Goal: Navigation & Orientation: Find specific page/section

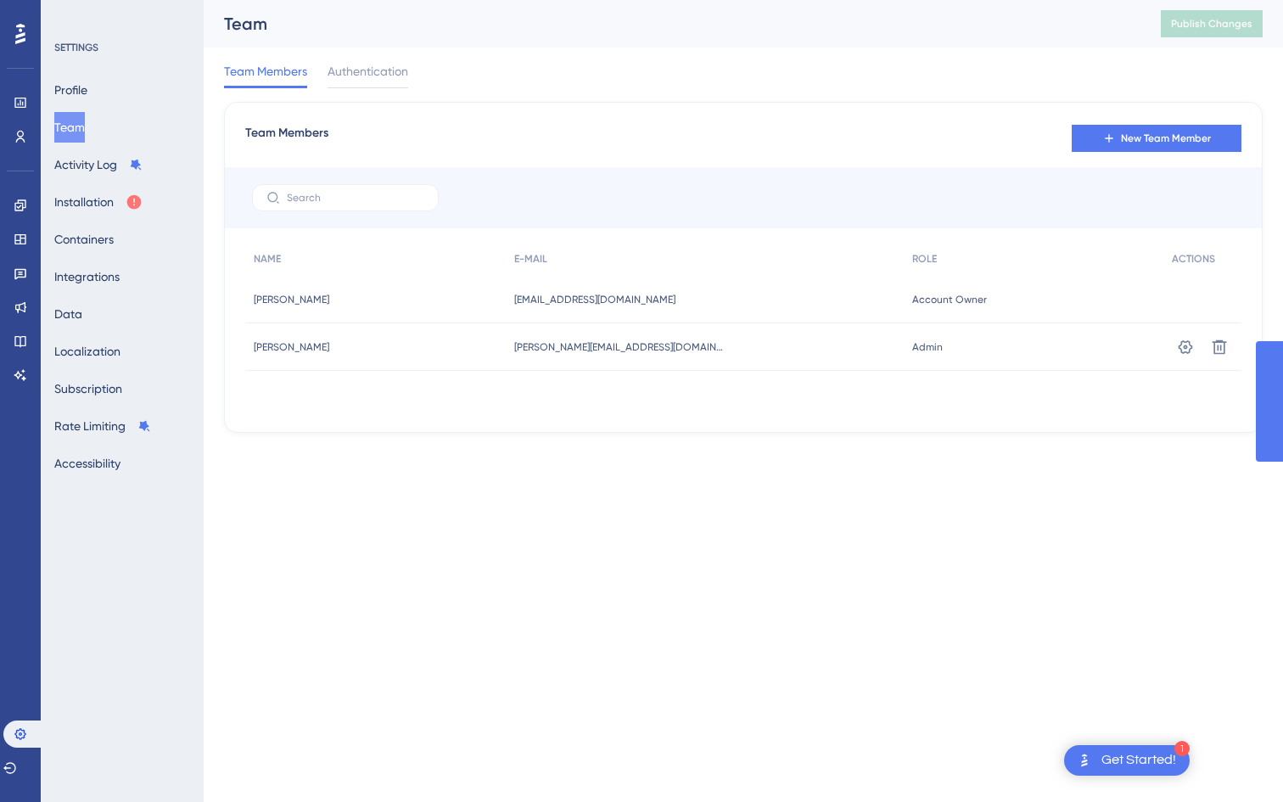
click at [81, 198] on button "Installation" at bounding box center [98, 202] width 88 height 31
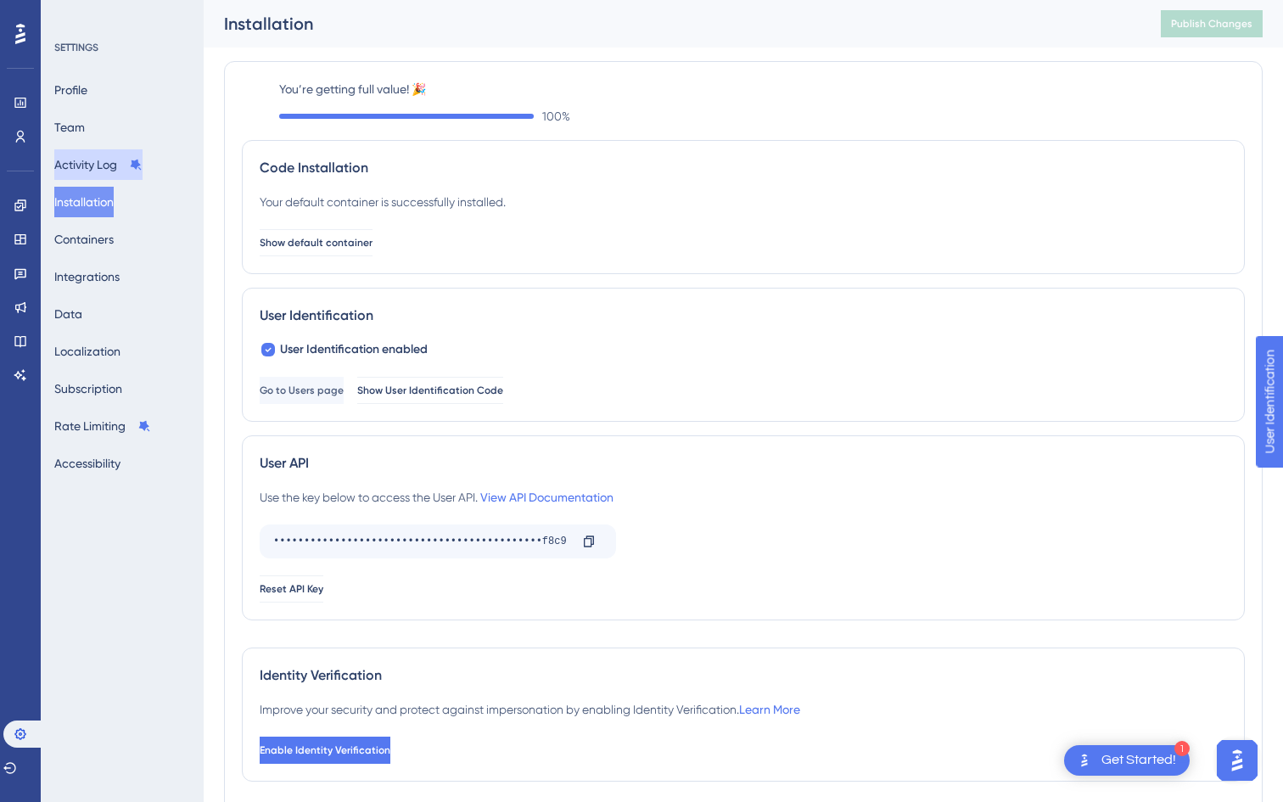
click at [94, 164] on button "Activity Log" at bounding box center [98, 164] width 88 height 31
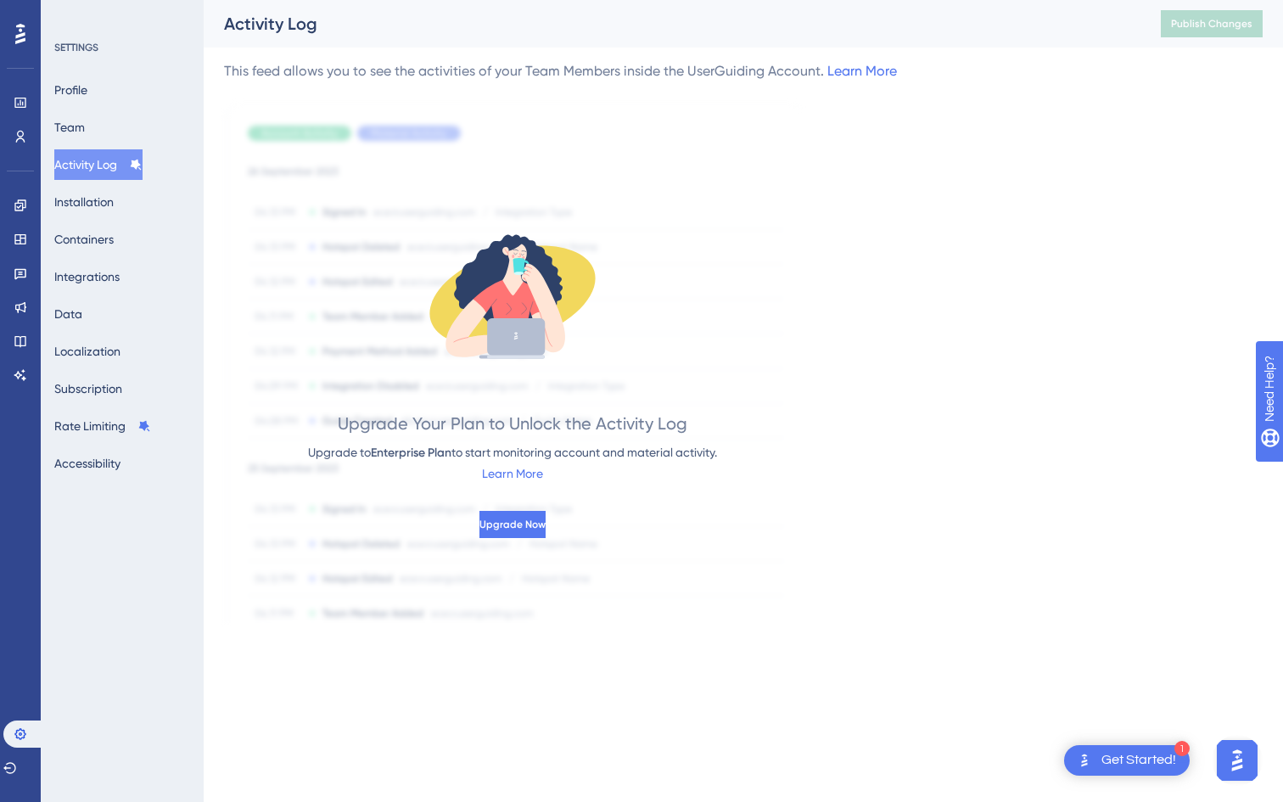
click at [15, 34] on icon at bounding box center [20, 34] width 10 height 22
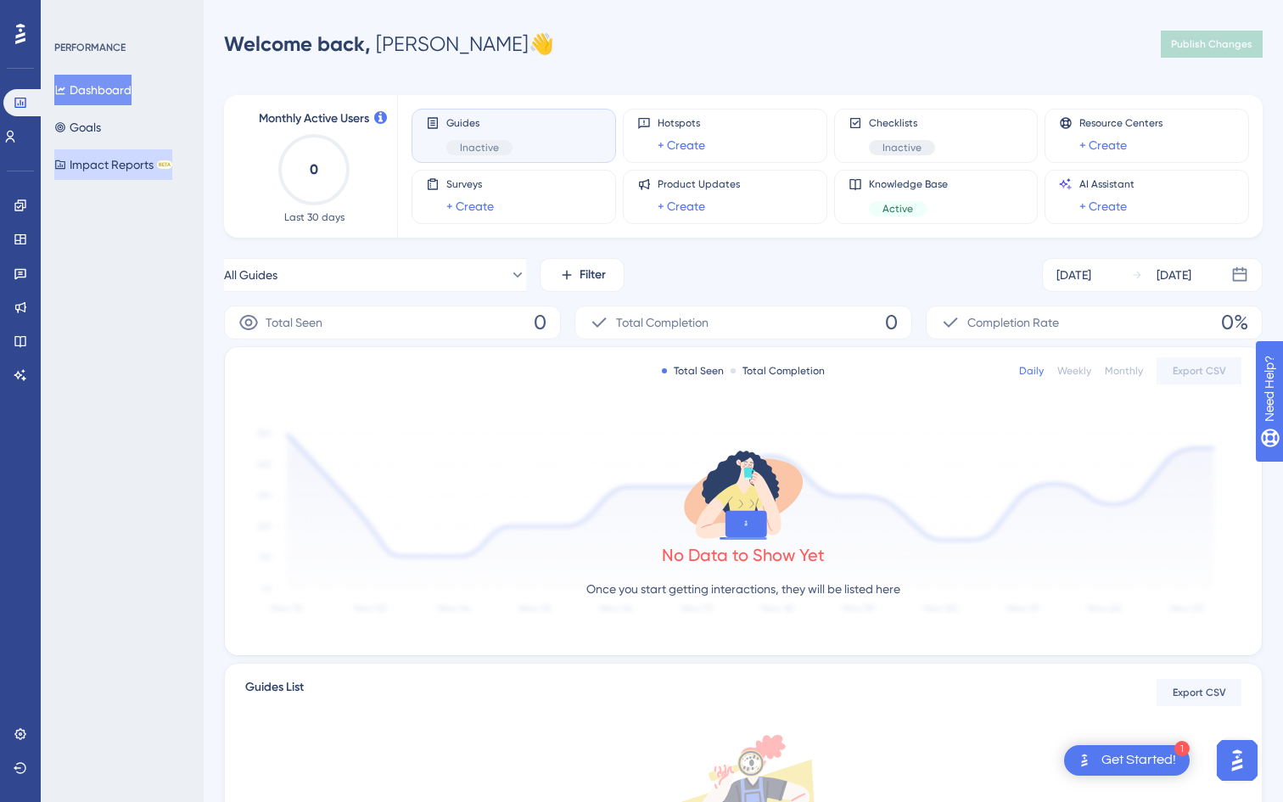
click at [84, 167] on button "Impact Reports BETA" at bounding box center [113, 164] width 118 height 31
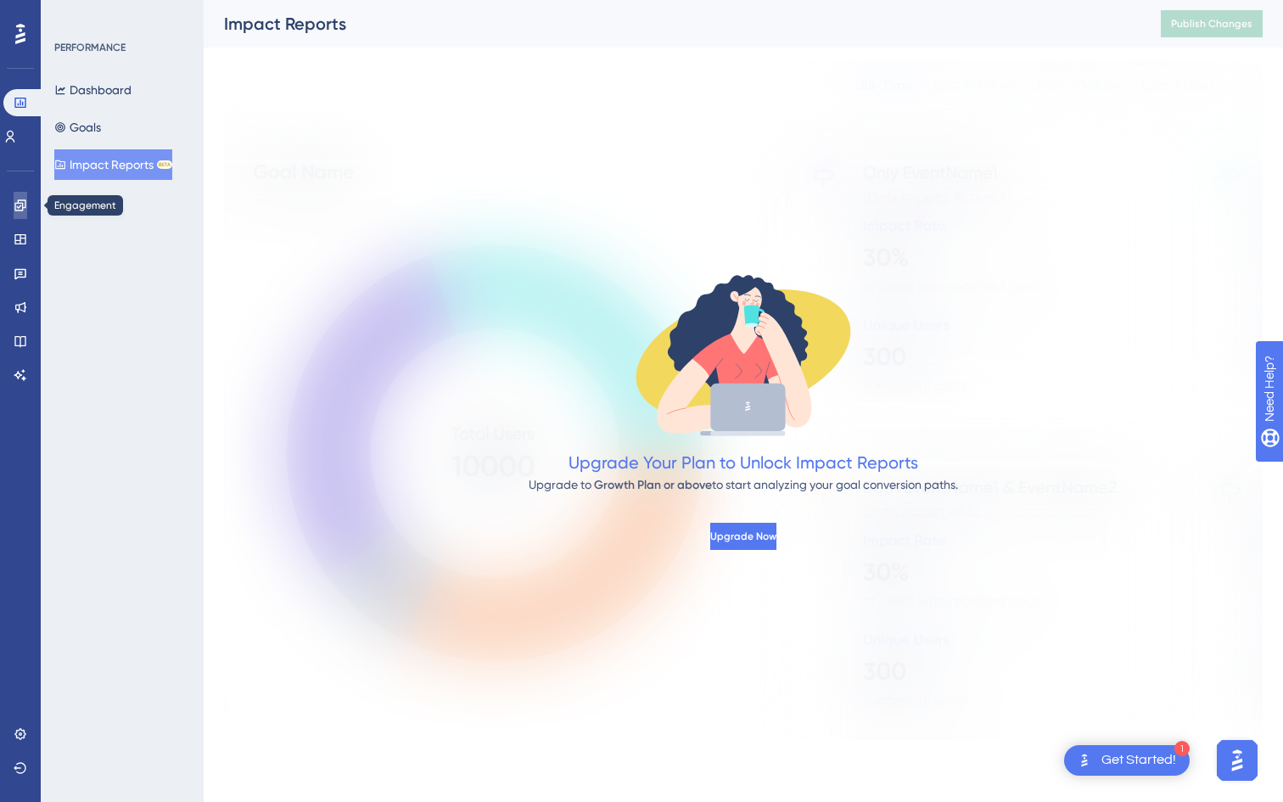
click at [21, 205] on icon at bounding box center [19, 204] width 11 height 11
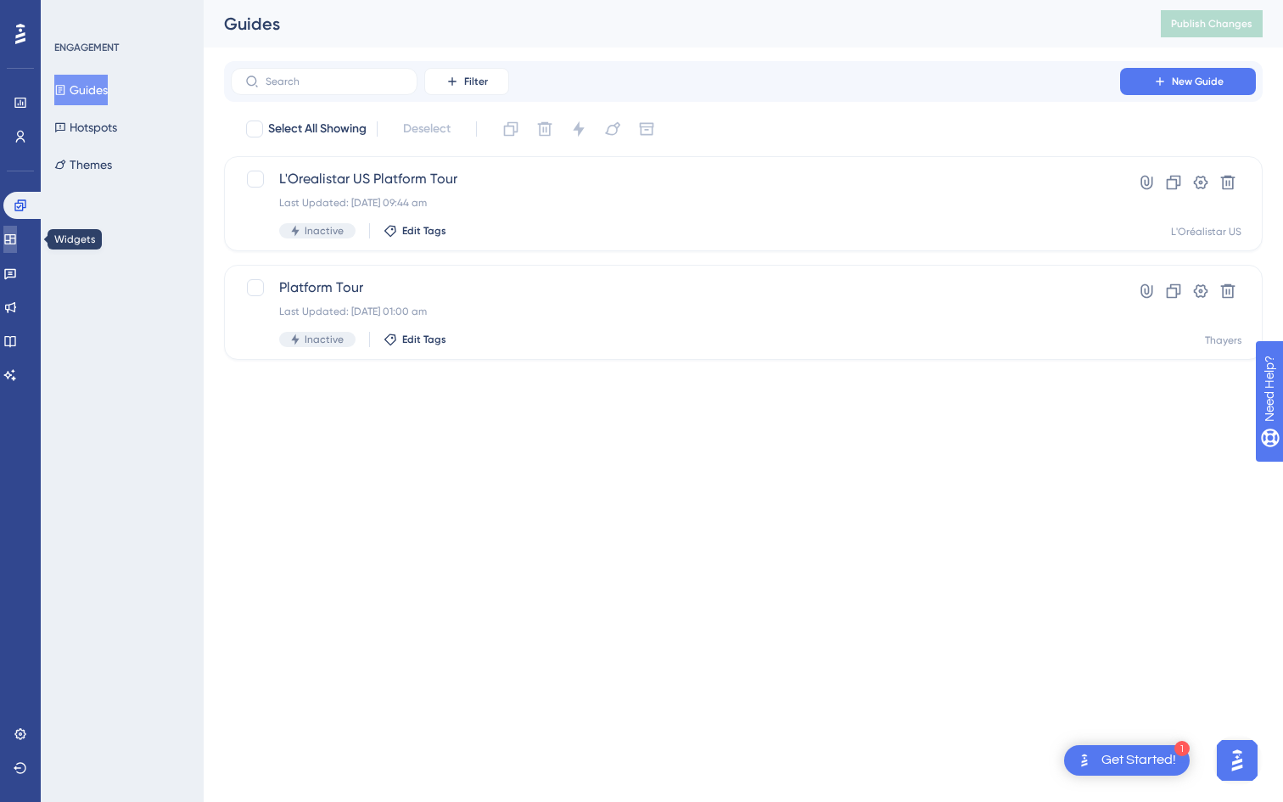
click at [6, 236] on link at bounding box center [10, 239] width 14 height 27
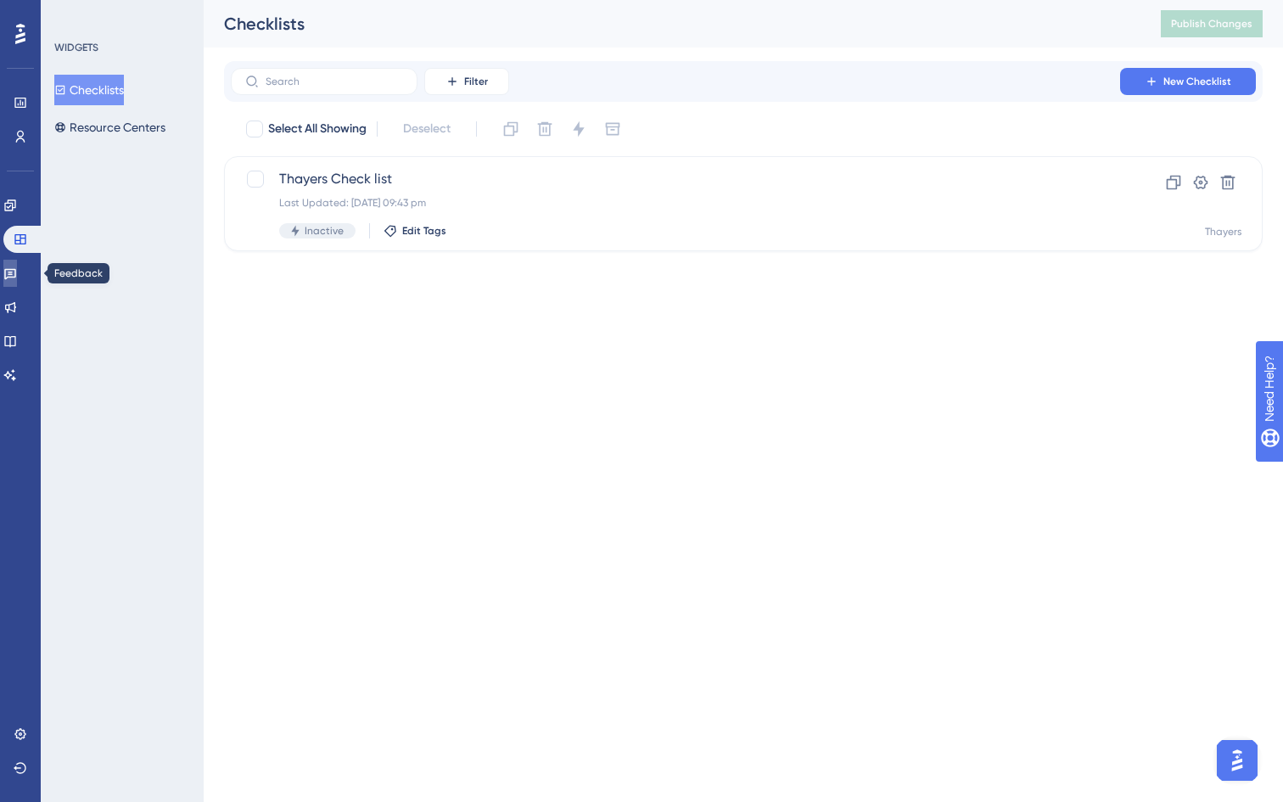
click at [17, 277] on icon at bounding box center [10, 273] width 14 height 14
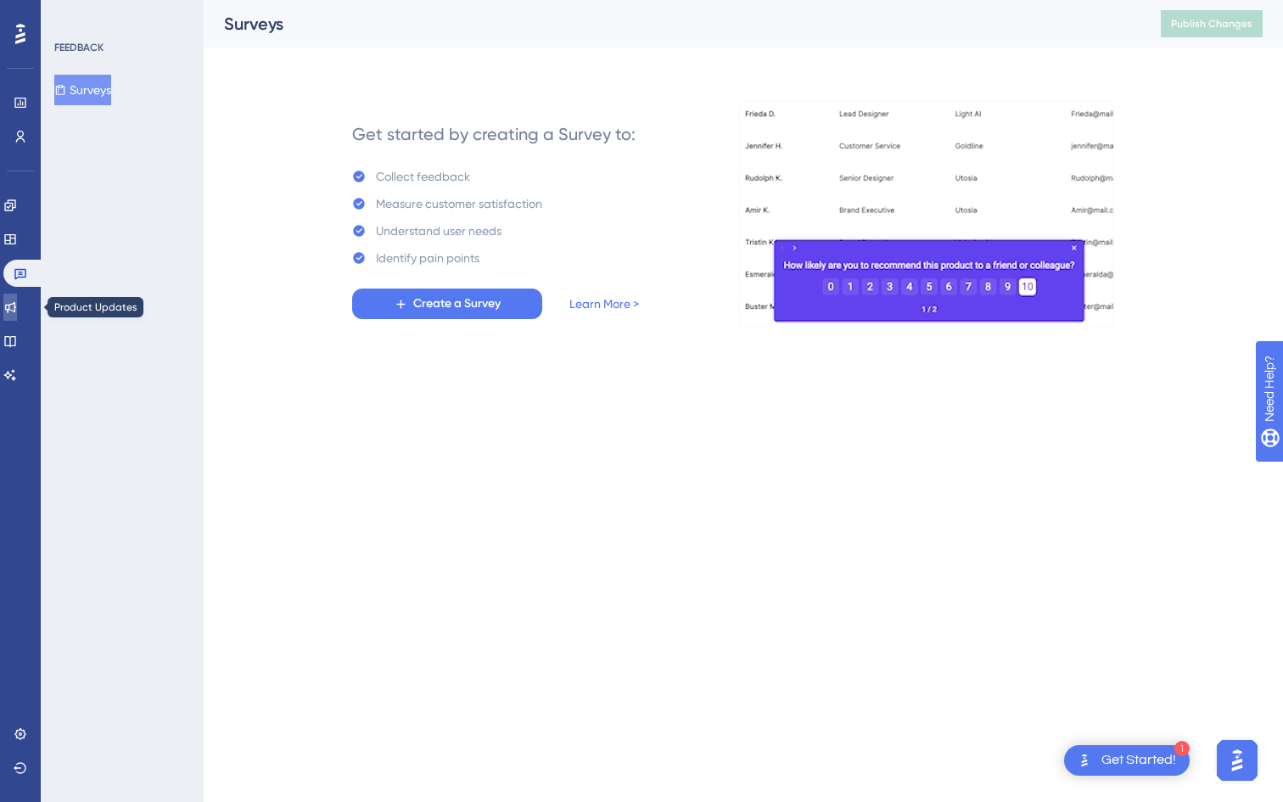
click at [16, 311] on icon at bounding box center [10, 307] width 11 height 11
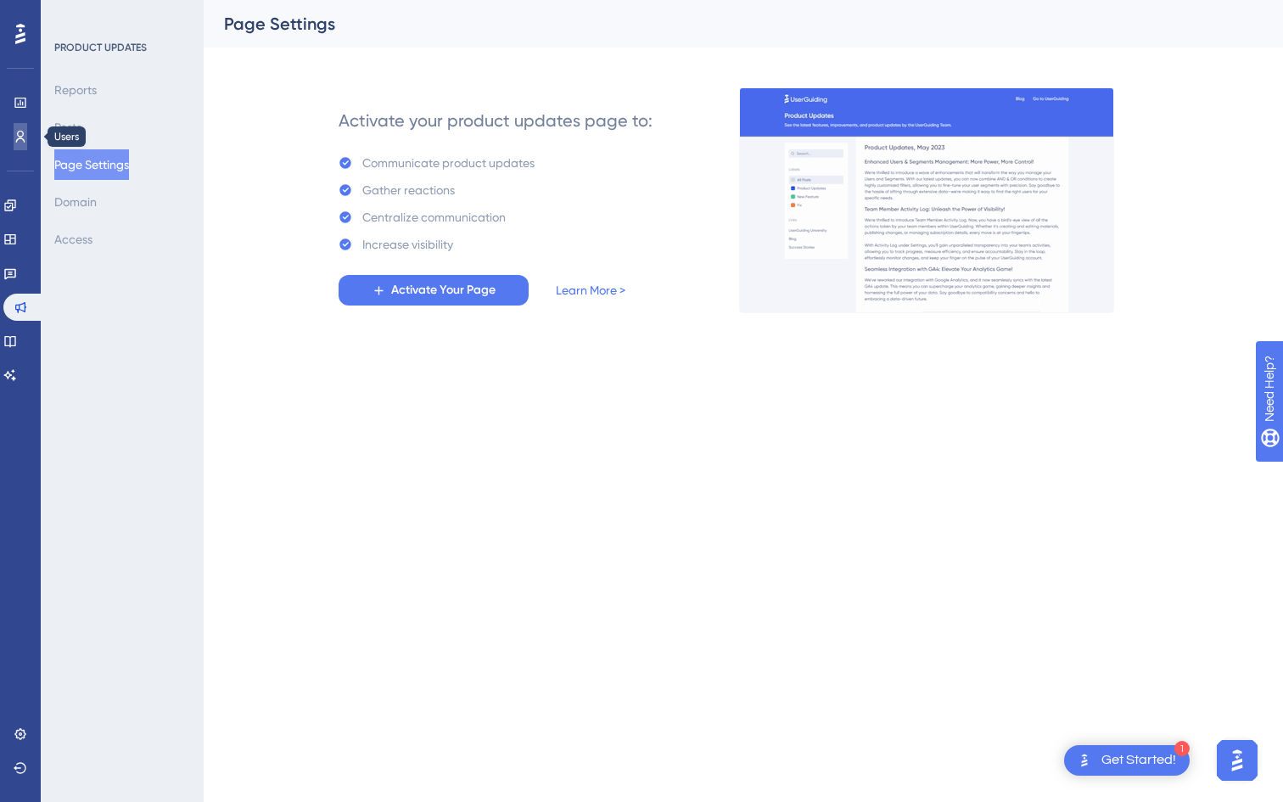
click at [19, 135] on icon at bounding box center [21, 137] width 14 height 14
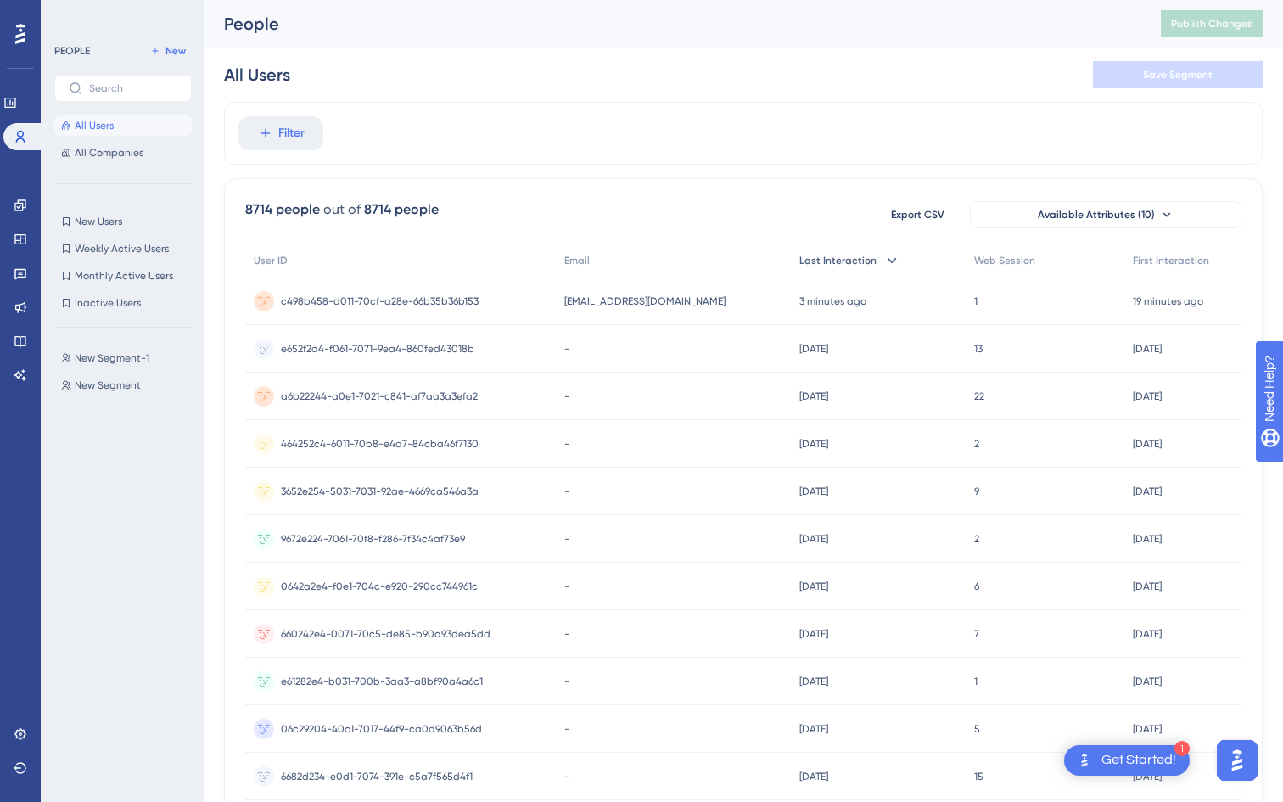
click at [821, 260] on span "Last Interaction" at bounding box center [837, 261] width 77 height 14
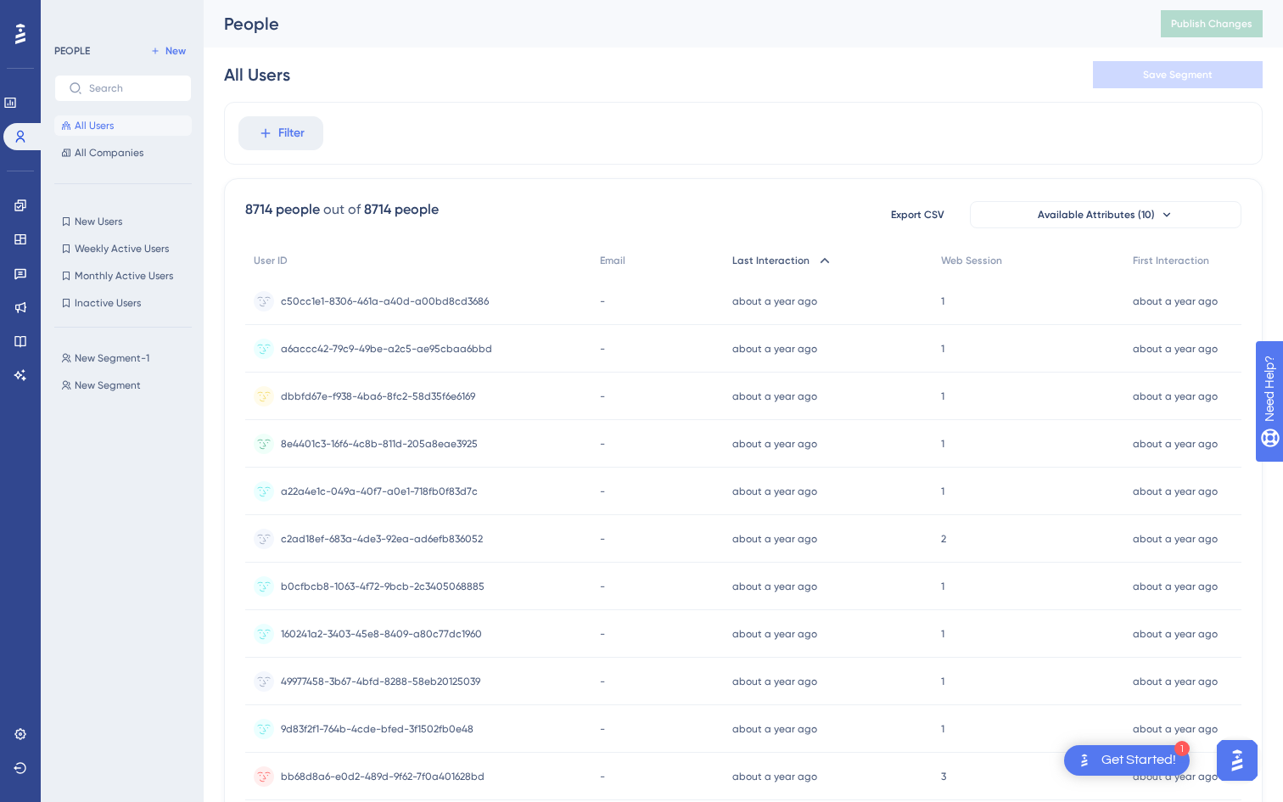
click at [759, 265] on span "Last Interaction" at bounding box center [770, 261] width 77 height 14
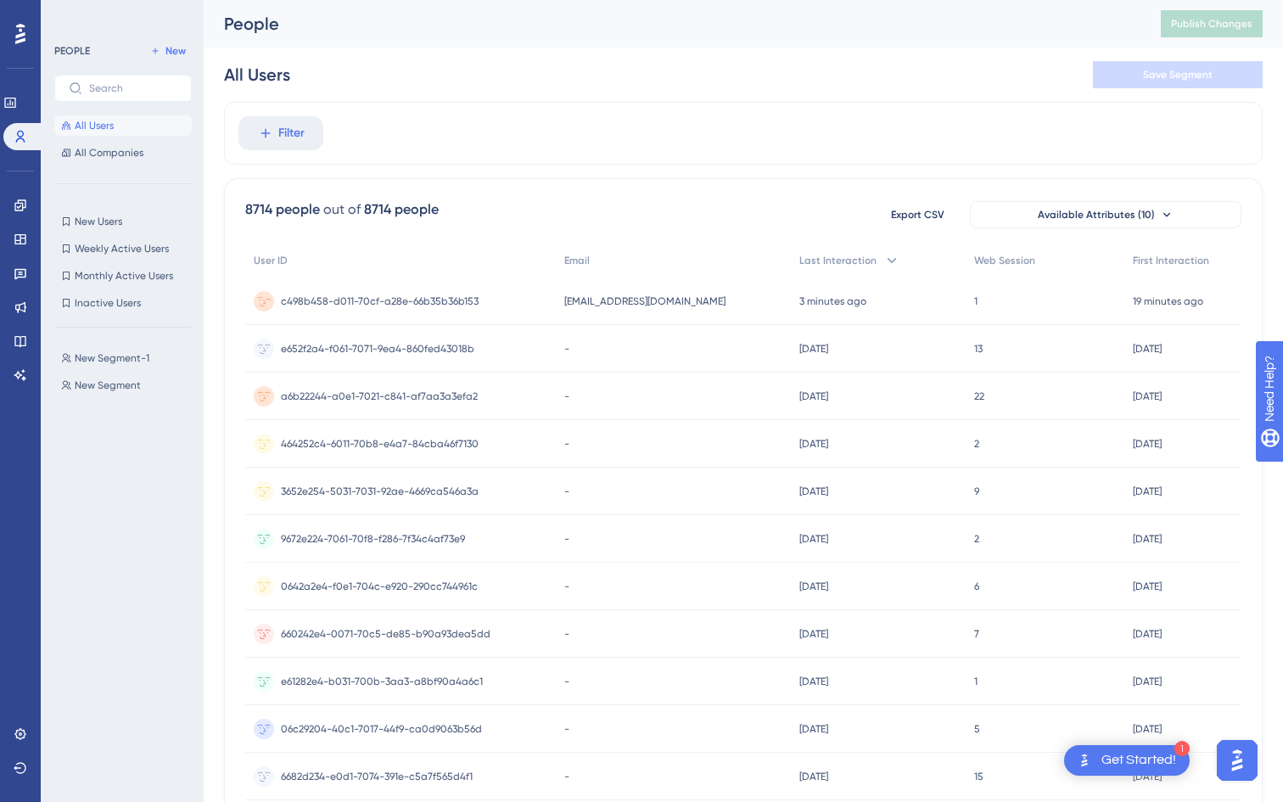
click at [407, 298] on span "c498b458-d011-70cf-a28e-66b35b36b153" at bounding box center [380, 301] width 198 height 14
